Goal: Navigation & Orientation: Find specific page/section

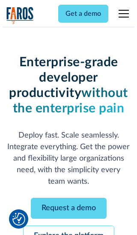
scroll to position [91, 0]
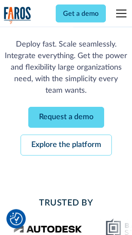
click at [66, 118] on link "Request a demo" at bounding box center [66, 117] width 76 height 21
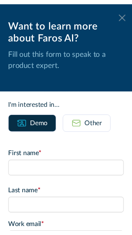
scroll to position [0, 0]
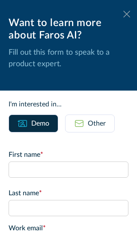
click at [123, 14] on icon at bounding box center [126, 14] width 7 height 6
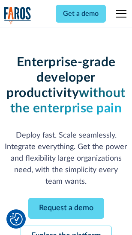
scroll to position [119, 0]
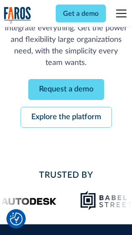
click at [66, 118] on link "Explore the platform" at bounding box center [66, 117] width 91 height 21
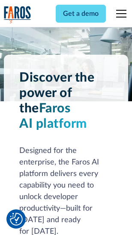
scroll to position [6518, 0]
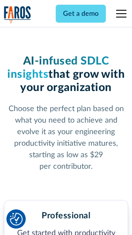
scroll to position [1356, 0]
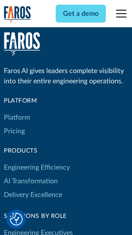
click at [17, 118] on link "Platform" at bounding box center [17, 118] width 26 height 14
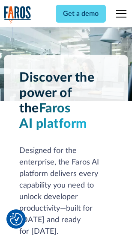
scroll to position [6793, 0]
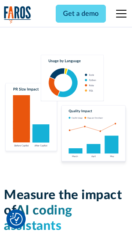
scroll to position [5342, 0]
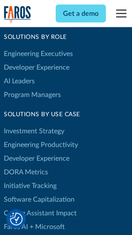
click at [26, 166] on link "DORA Metrics" at bounding box center [26, 173] width 44 height 14
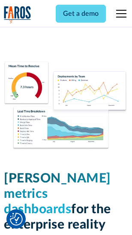
scroll to position [3788, 0]
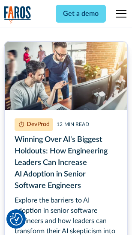
scroll to position [3873, 0]
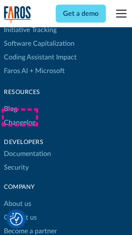
click at [20, 118] on link "Changelog" at bounding box center [20, 123] width 32 height 14
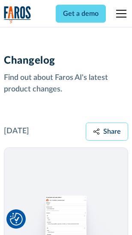
scroll to position [10492, 0]
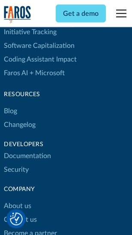
click at [17, 200] on link "About us" at bounding box center [17, 207] width 27 height 14
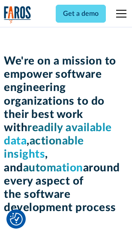
scroll to position [2959, 0]
